Goal: Transaction & Acquisition: Obtain resource

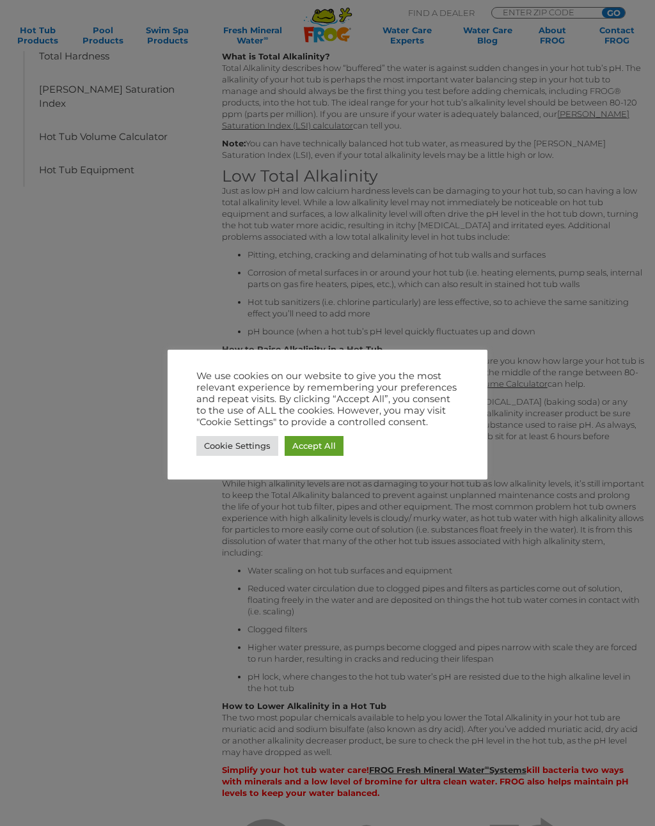
scroll to position [293, 0]
click at [309, 447] on link "Accept All" at bounding box center [314, 446] width 59 height 20
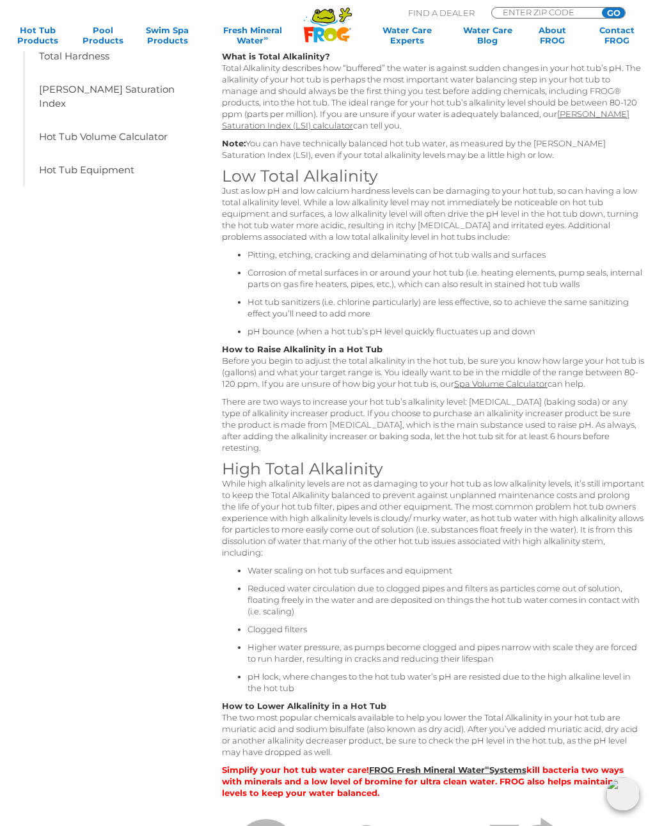
click at [618, 118] on link "Langelier Saturation Index (LSI) calculator" at bounding box center [425, 120] width 407 height 22
click at [653, 212] on div "Total Alkalinity for Hot Tubs Table of Contents Understanding Hot Tub Water Bal…" at bounding box center [327, 371] width 655 height 1329
click at [524, 384] on link "Spa Volume Calculator" at bounding box center [500, 384] width 93 height 10
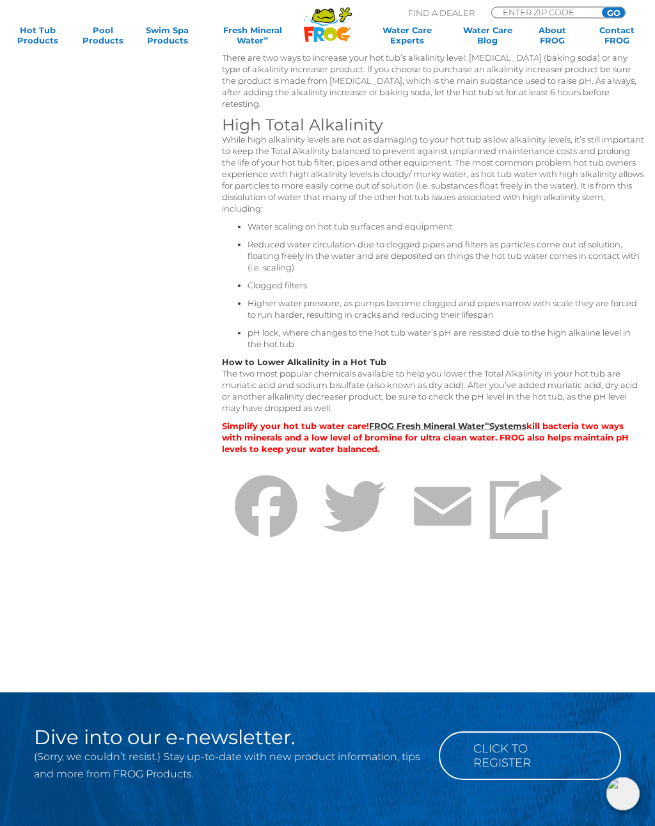
scroll to position [637, 0]
click at [449, 427] on link "FROG Fresh Mineral Water ∞ Systems" at bounding box center [447, 426] width 157 height 10
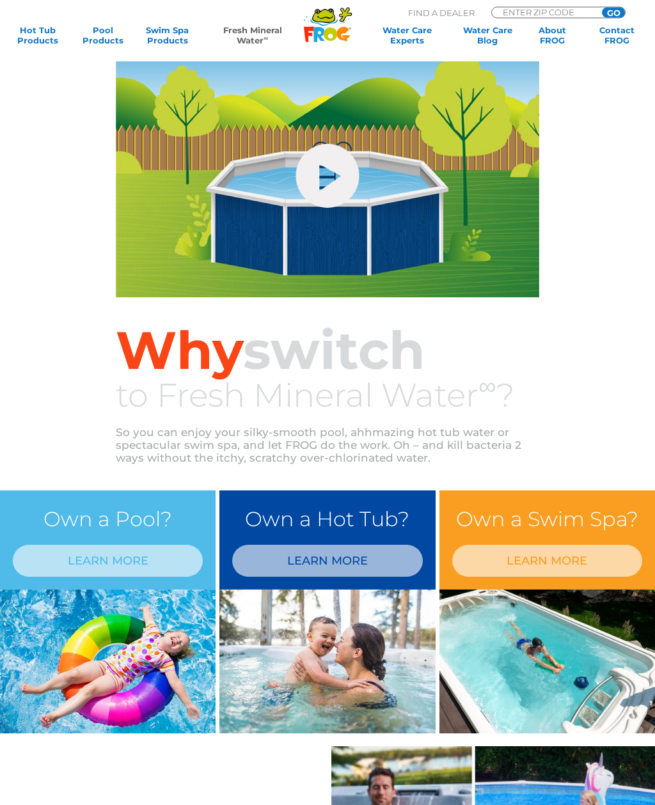
scroll to position [470, 0]
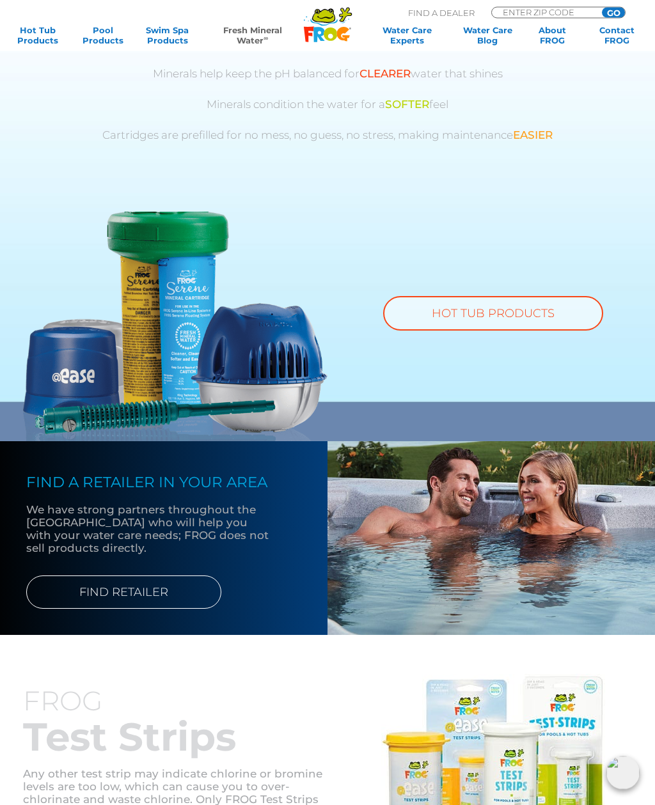
scroll to position [701, 0]
click at [171, 586] on link "FIND RETAILER" at bounding box center [123, 592] width 195 height 33
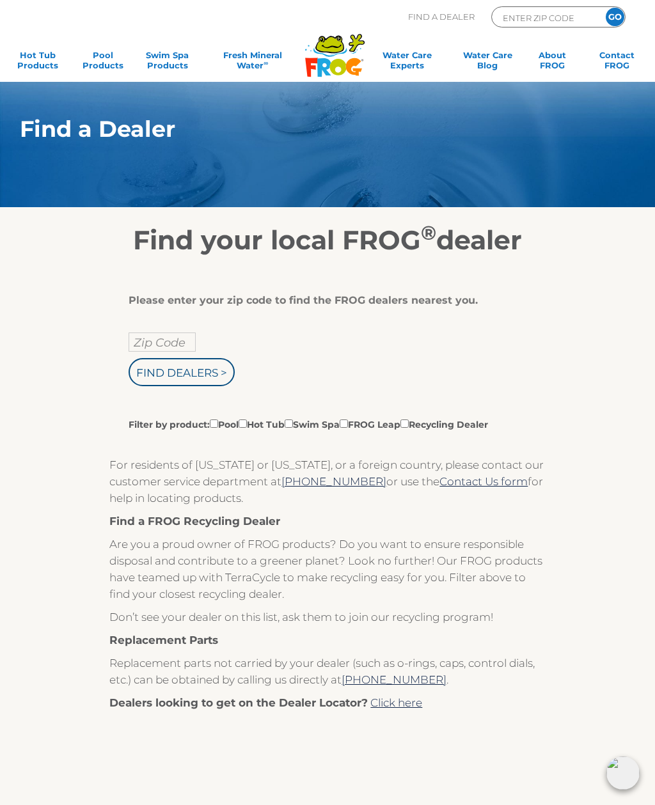
click at [173, 350] on input "Zip Code" at bounding box center [162, 342] width 67 height 19
type input "71111"
click at [213, 372] on input "Find Dealers >" at bounding box center [182, 372] width 106 height 28
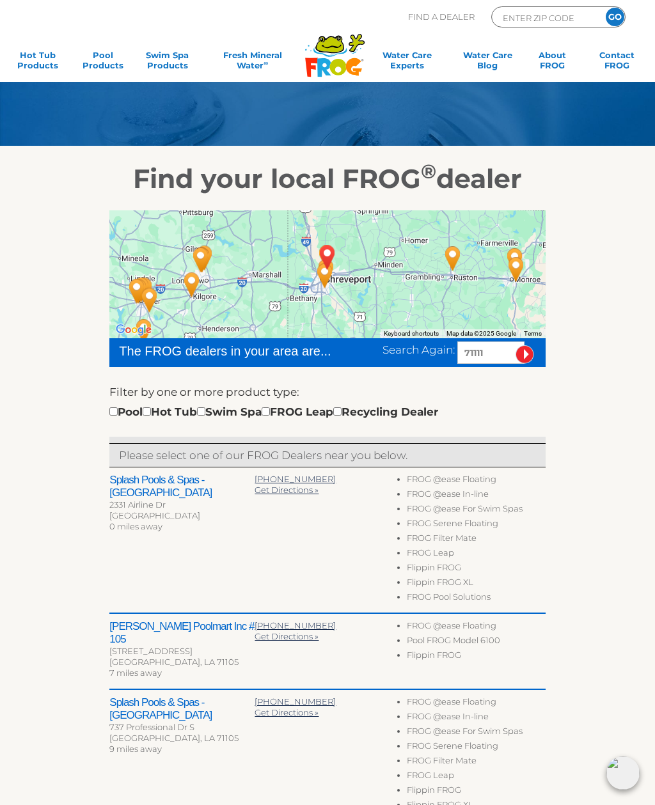
scroll to position [60, 0]
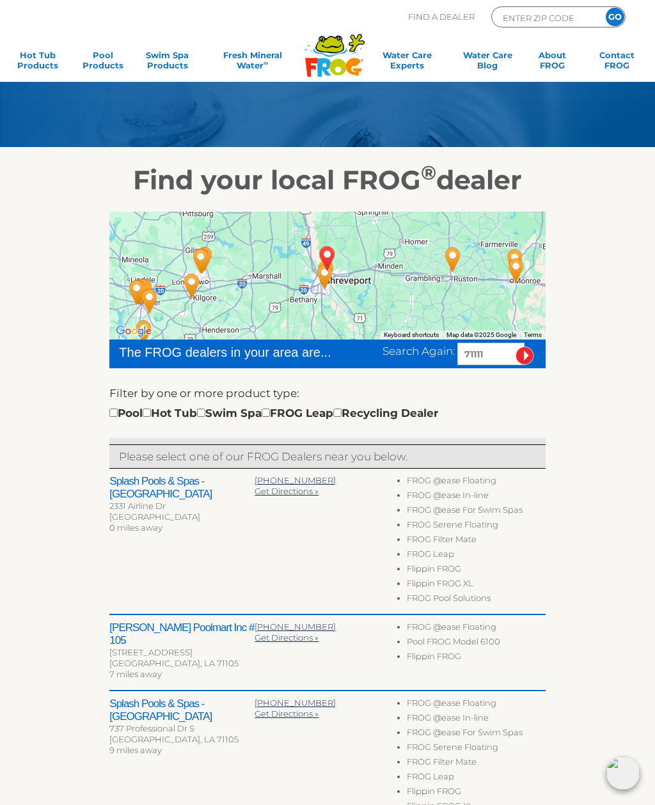
click at [151, 414] on input "checkbox" at bounding box center [147, 413] width 8 height 8
checkbox input "true"
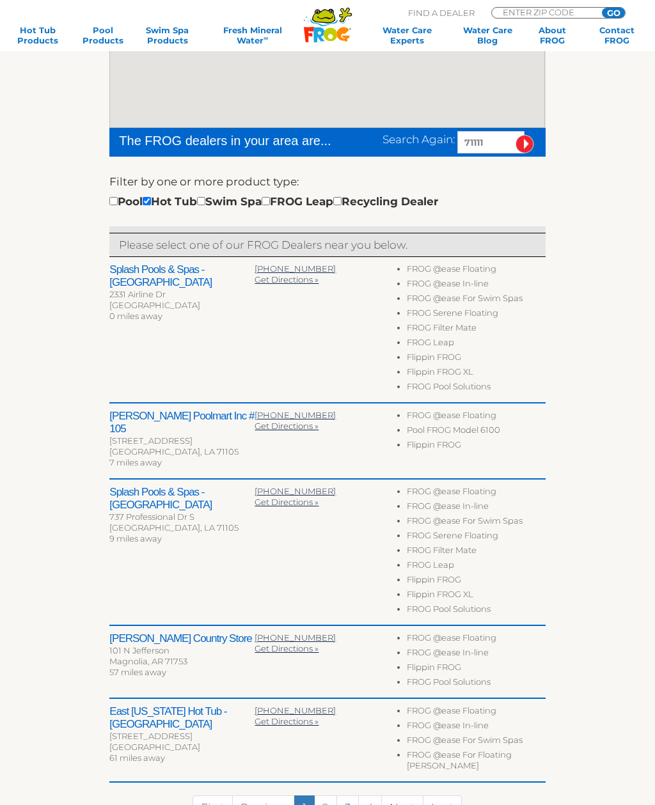
scroll to position [272, 0]
